Goal: Information Seeking & Learning: Learn about a topic

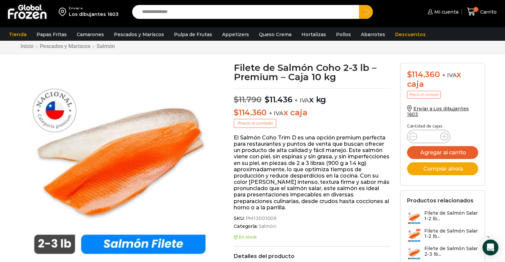
click at [359, 5] on button "Search" at bounding box center [366, 12] width 14 height 14
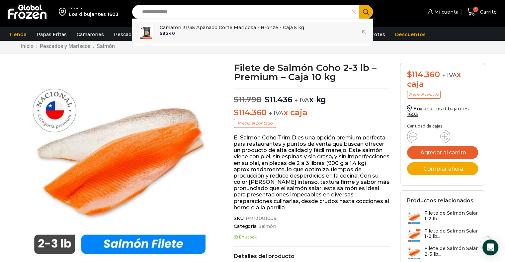
click at [220, 31] on p "Camarón 31/35 Apanado Corte Mariposa - Bronze - Caja 5 kg" at bounding box center [232, 27] width 144 height 7
type input "**********"
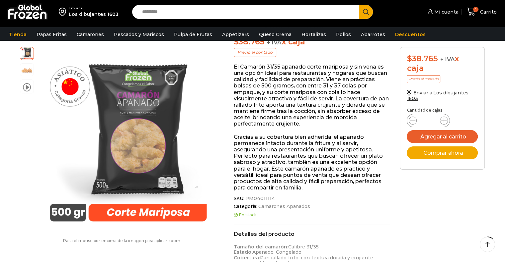
scroll to position [92, 0]
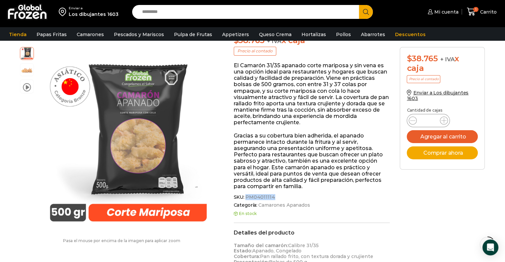
drag, startPoint x: 246, startPoint y: 198, endPoint x: 271, endPoint y: 197, distance: 25.2
click at [271, 197] on span "PM04011114" at bounding box center [259, 198] width 31 height 6
copy span "PM04011114"
click at [173, 11] on input "Search input" at bounding box center [247, 12] width 217 height 14
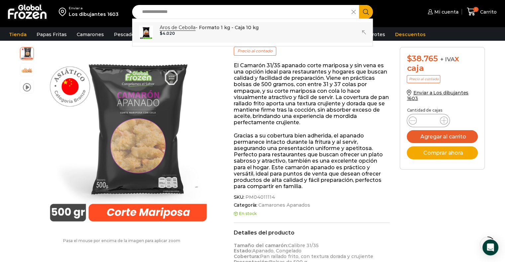
click at [204, 31] on p "Aros de Cebolla - Formato 1 kg - Caja 10 kg" at bounding box center [209, 27] width 99 height 7
type input "**********"
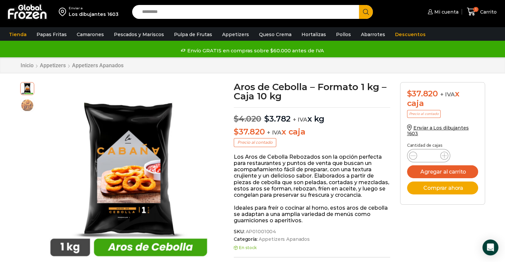
drag, startPoint x: 246, startPoint y: 232, endPoint x: 274, endPoint y: 231, distance: 28.2
click at [274, 231] on span "SKU: AP01001004" at bounding box center [312, 232] width 156 height 6
drag, startPoint x: 272, startPoint y: 231, endPoint x: 243, endPoint y: 231, distance: 29.5
click at [243, 231] on span "SKU: AP01001004" at bounding box center [312, 232] width 156 height 6
click at [244, 235] on div "SKU: AP01001004 Categoría: Appetizers Apanados" at bounding box center [312, 236] width 156 height 14
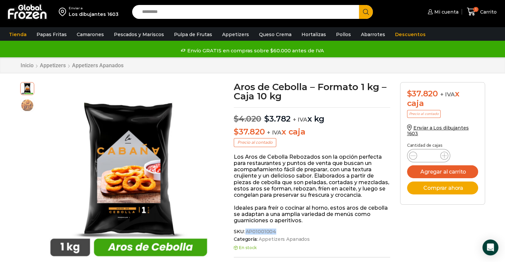
drag, startPoint x: 246, startPoint y: 232, endPoint x: 273, endPoint y: 232, distance: 27.5
click at [273, 232] on span "AP01001004" at bounding box center [260, 232] width 32 height 6
copy span "AP01001004"
click at [230, 31] on link "Appetizers" at bounding box center [236, 34] width 34 height 13
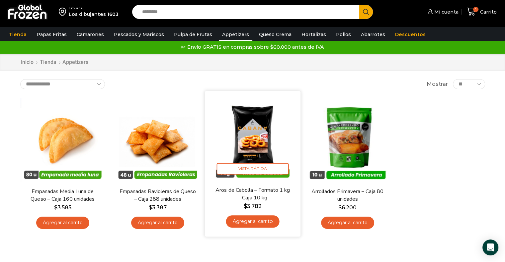
click at [262, 144] on img at bounding box center [253, 139] width 86 height 86
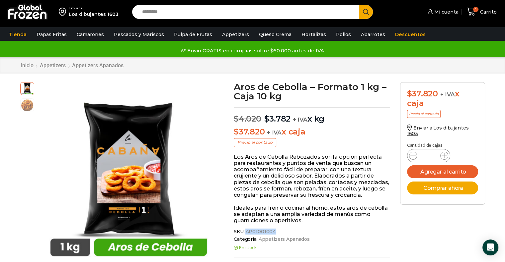
drag, startPoint x: 246, startPoint y: 231, endPoint x: 273, endPoint y: 231, distance: 27.2
click at [273, 231] on span "AP01001004" at bounding box center [260, 232] width 32 height 6
copy span "AP01001004"
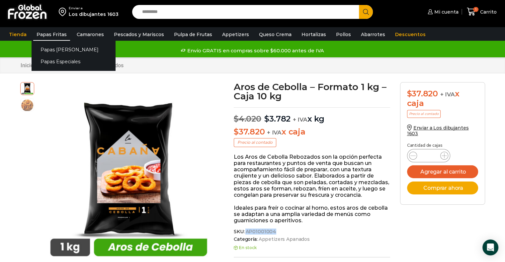
click at [57, 31] on link "Papas Fritas" at bounding box center [51, 34] width 37 height 13
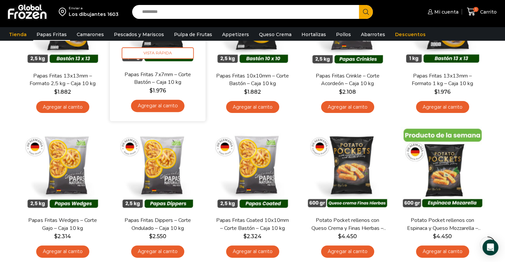
scroll to position [125, 0]
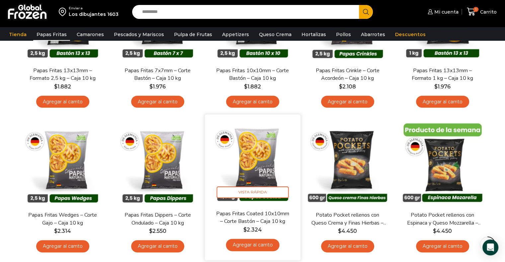
click at [250, 172] on img at bounding box center [253, 163] width 86 height 86
click at [261, 181] on img at bounding box center [253, 163] width 86 height 86
click at [255, 174] on img at bounding box center [253, 163] width 86 height 86
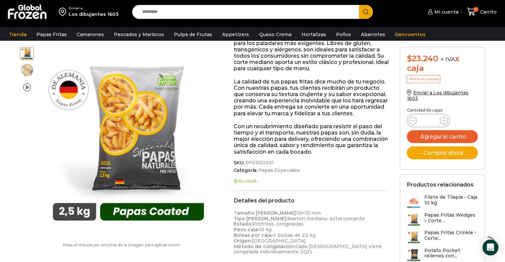
scroll to position [184, 0]
drag, startPoint x: 245, startPoint y: 163, endPoint x: 271, endPoint y: 162, distance: 25.6
click at [271, 162] on span "PF01001031" at bounding box center [259, 163] width 30 height 6
copy span "PF01001031"
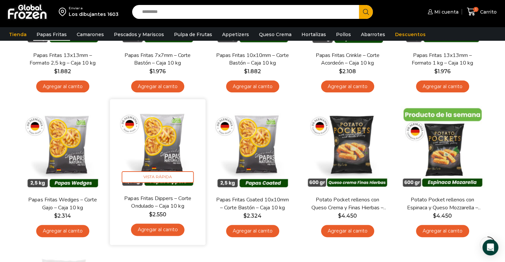
scroll to position [141, 0]
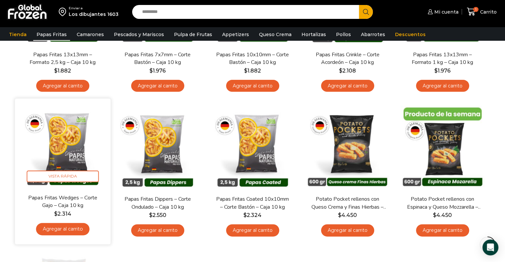
click at [80, 150] on img at bounding box center [63, 147] width 86 height 86
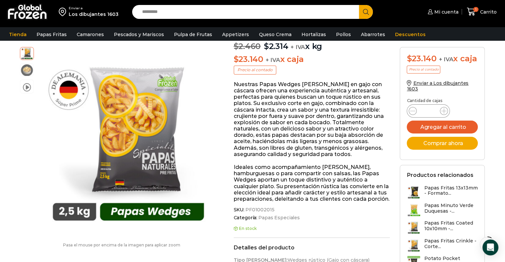
scroll to position [132, 0]
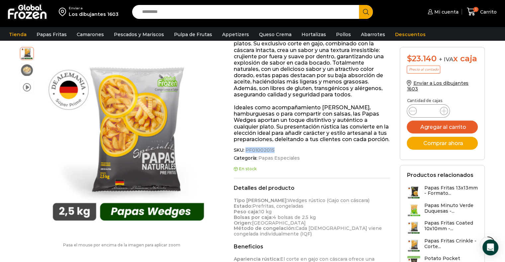
drag, startPoint x: 245, startPoint y: 156, endPoint x: 271, endPoint y: 157, distance: 26.6
click at [271, 153] on span "PF01002015" at bounding box center [259, 151] width 30 height 6
copy span "PF01002015"
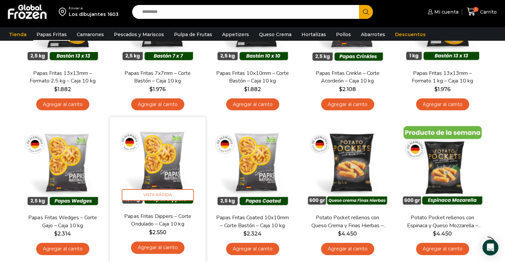
scroll to position [119, 0]
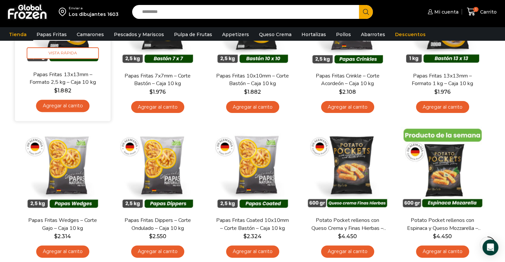
click at [59, 66] on div "En stock Vista Rápida Papas Fritas 13x13mm – Formato 2,5 kg – Caja 10 kg $ 1.88…" at bounding box center [63, 48] width 86 height 136
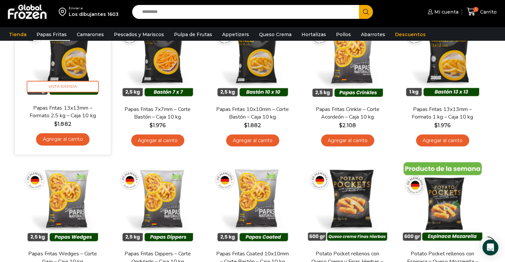
click at [60, 73] on img at bounding box center [63, 57] width 86 height 86
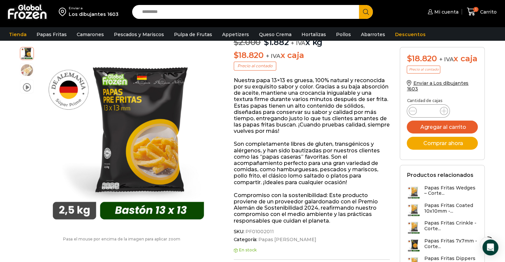
scroll to position [101, 0]
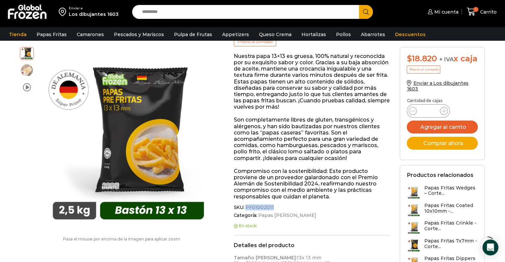
drag, startPoint x: 246, startPoint y: 207, endPoint x: 270, endPoint y: 209, distance: 24.6
click at [270, 209] on span "PF01002011" at bounding box center [259, 208] width 30 height 6
copy span "PF01002011"
